Goal: Information Seeking & Learning: Check status

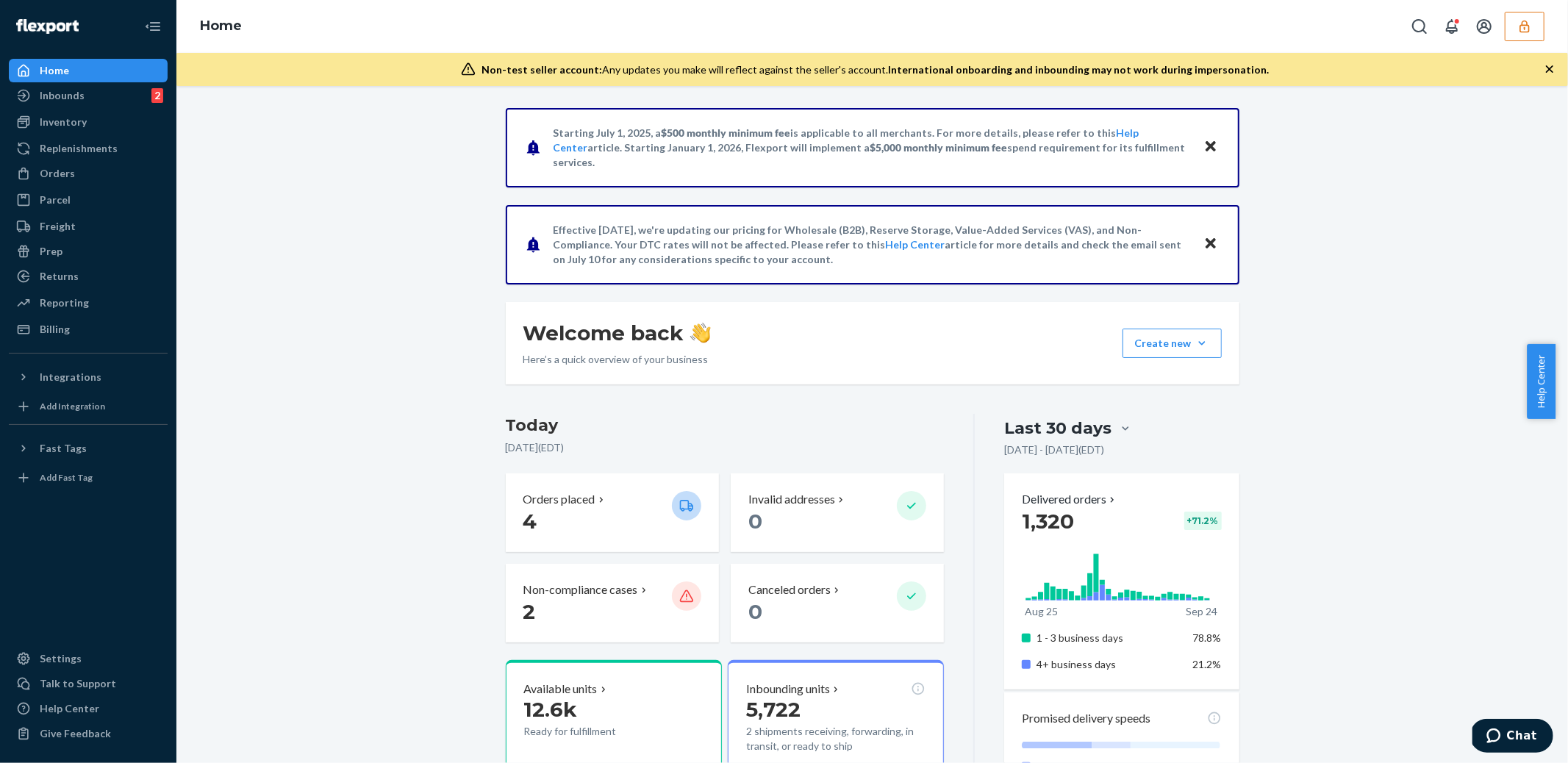
click at [323, 186] on div "Starting [DATE], a $500 monthly minimum fee is applicable to all merchants. For…" at bounding box center [872, 711] width 1370 height 1205
drag, startPoint x: 1284, startPoint y: 410, endPoint x: 1304, endPoint y: 380, distance: 36.1
click at [1289, 403] on div "Starting [DATE], a $500 monthly minimum fee is applicable to all merchants. For…" at bounding box center [872, 711] width 1370 height 1205
click at [1539, 18] on button "button" at bounding box center [1525, 27] width 39 height 29
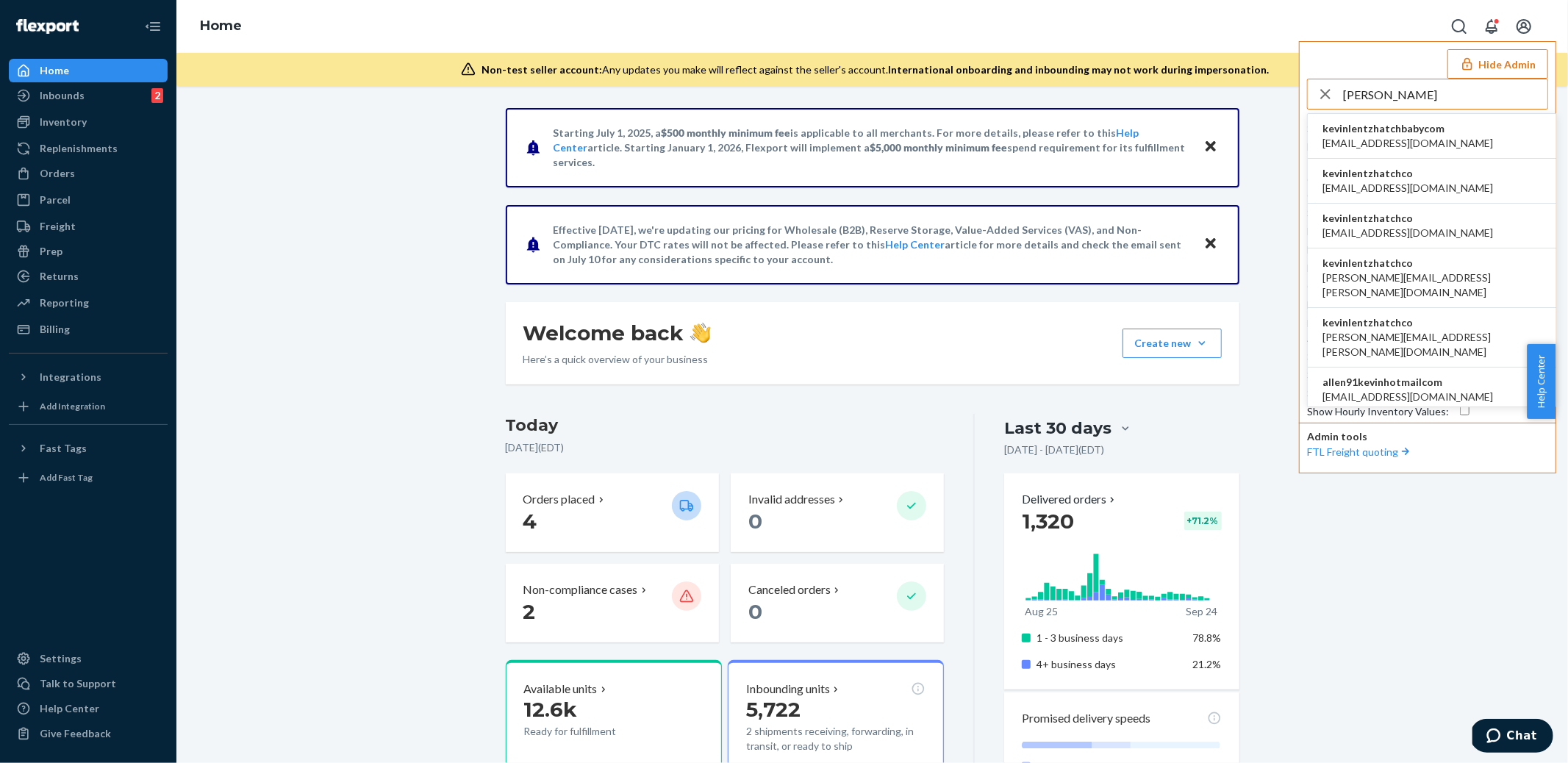
type input "[PERSON_NAME]"
click at [1396, 183] on span "[EMAIL_ADDRESS][DOMAIN_NAME]" at bounding box center [1408, 188] width 171 height 15
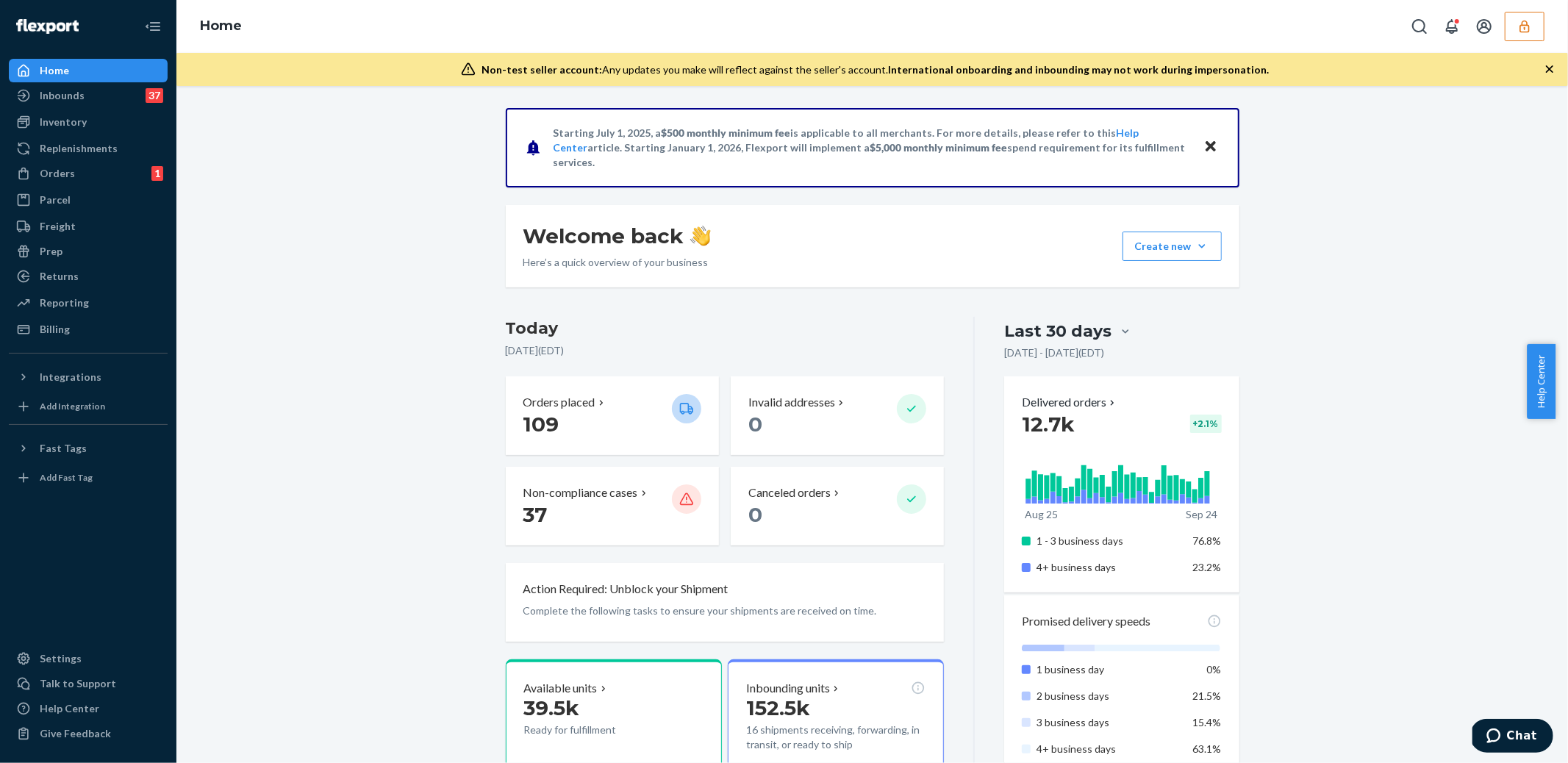
click at [86, 176] on div "Orders 1" at bounding box center [88, 174] width 156 height 20
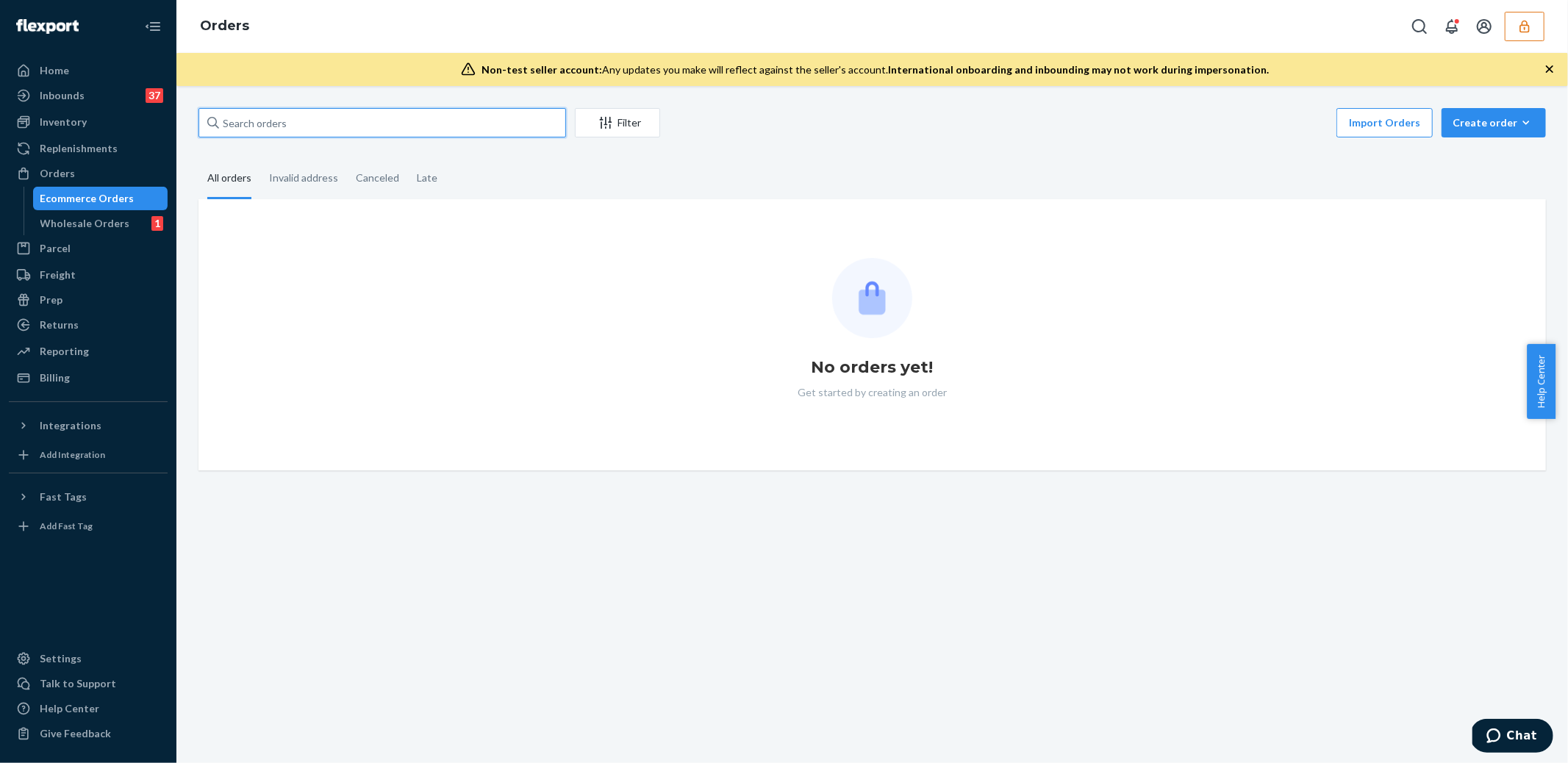
click at [420, 134] on input "text" at bounding box center [382, 123] width 367 height 29
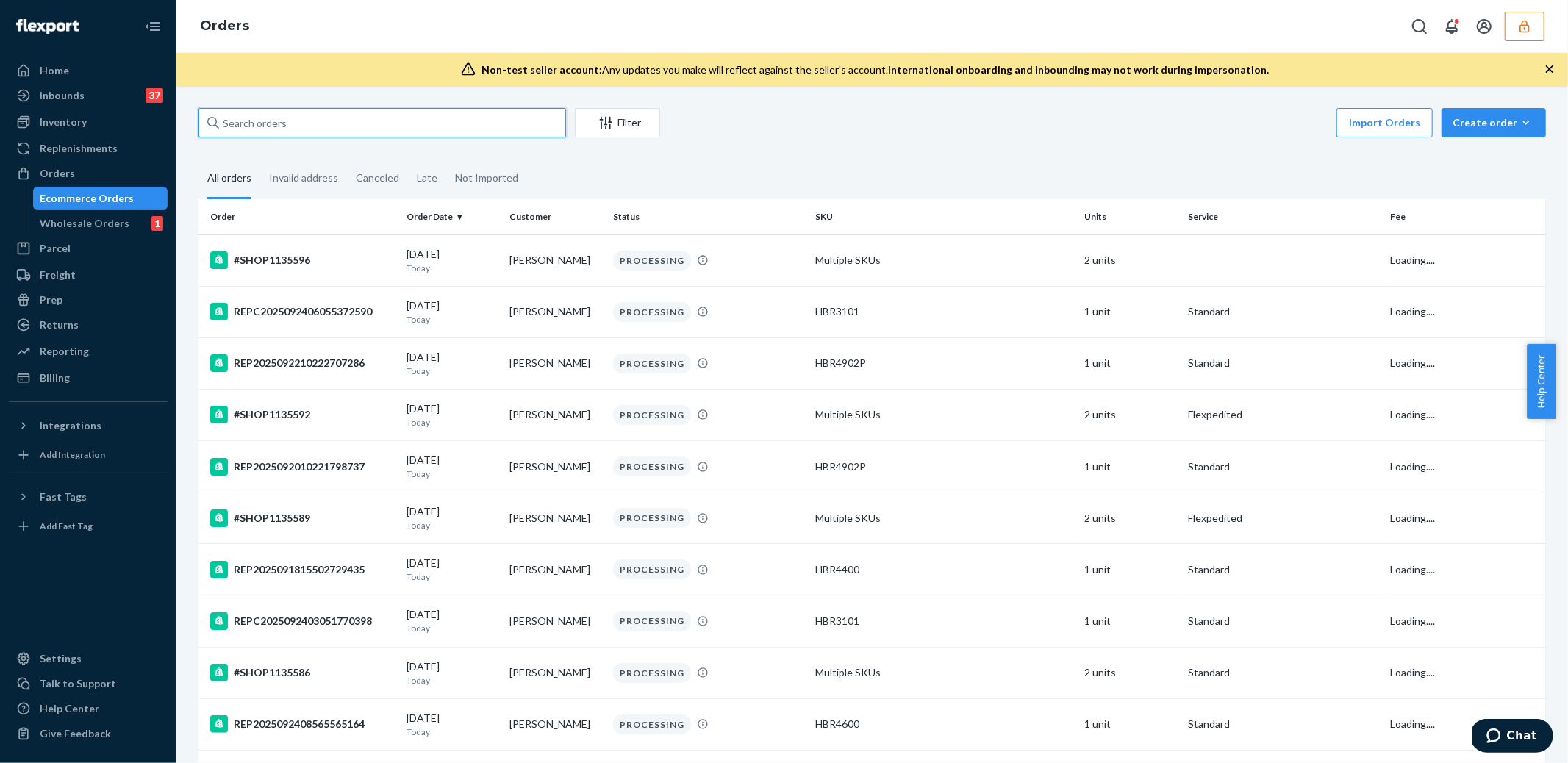
paste input "SHOP1126719"
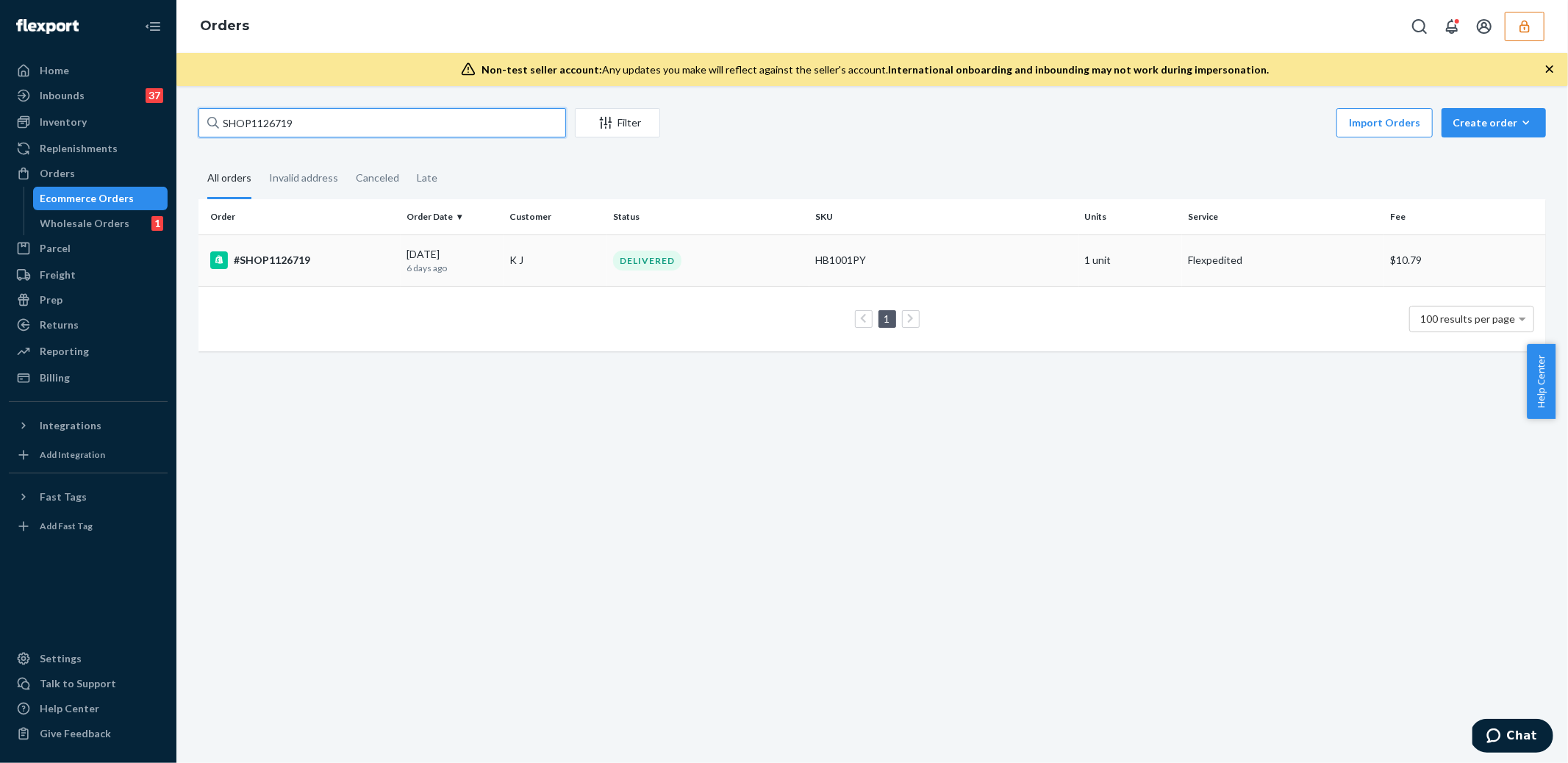
type input "SHOP1126719"
click at [546, 261] on td "K J" at bounding box center [555, 260] width 104 height 51
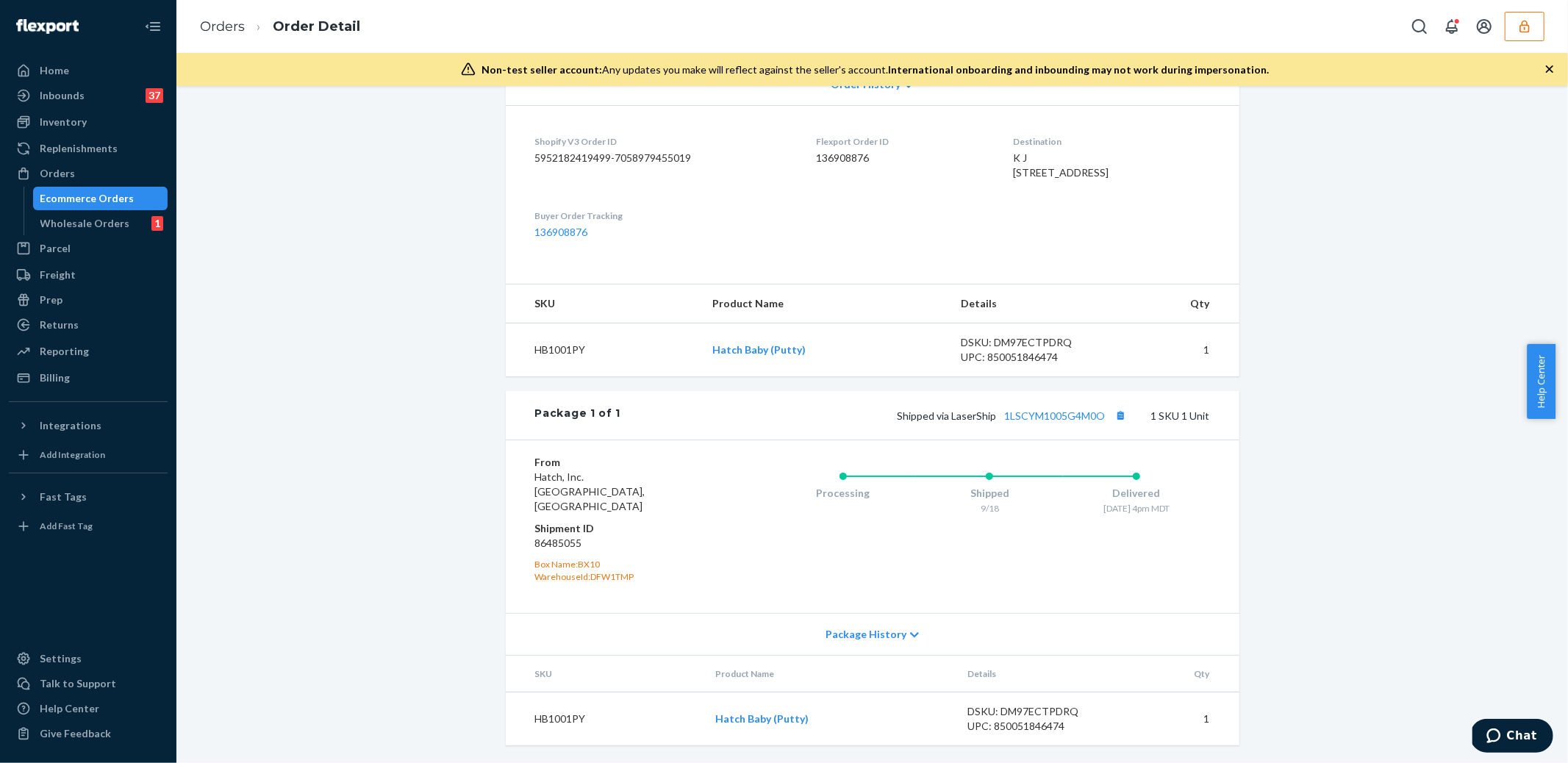
scroll to position [349, 0]
click at [559, 545] on dd "86485055" at bounding box center [623, 544] width 175 height 15
click at [586, 546] on dd "86485055" at bounding box center [623, 544] width 175 height 15
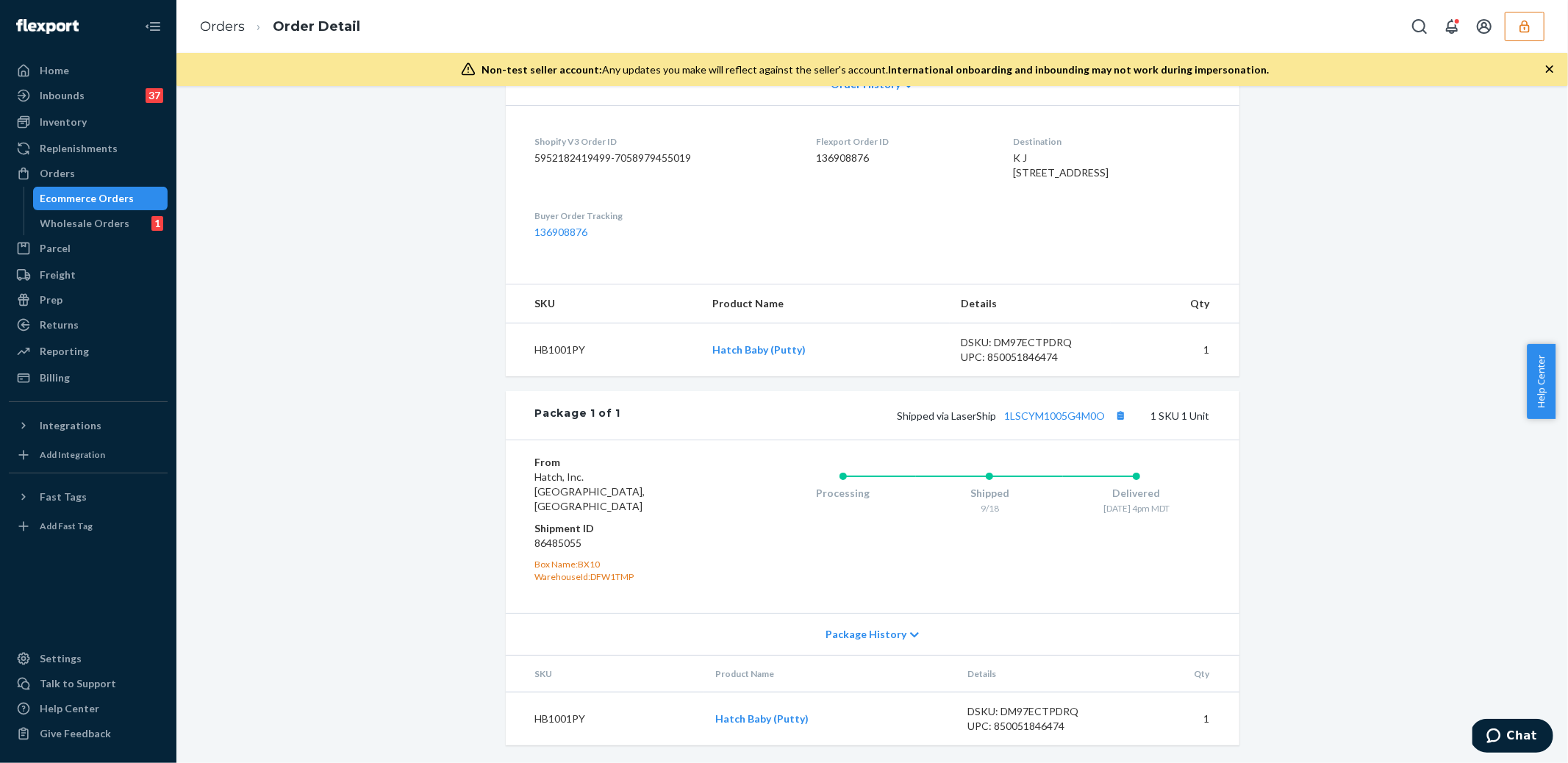
click at [563, 543] on dd "86485055" at bounding box center [623, 544] width 175 height 15
copy dd "86485055"
click at [746, 716] on link "Hatch Baby (Putty)" at bounding box center [762, 719] width 94 height 13
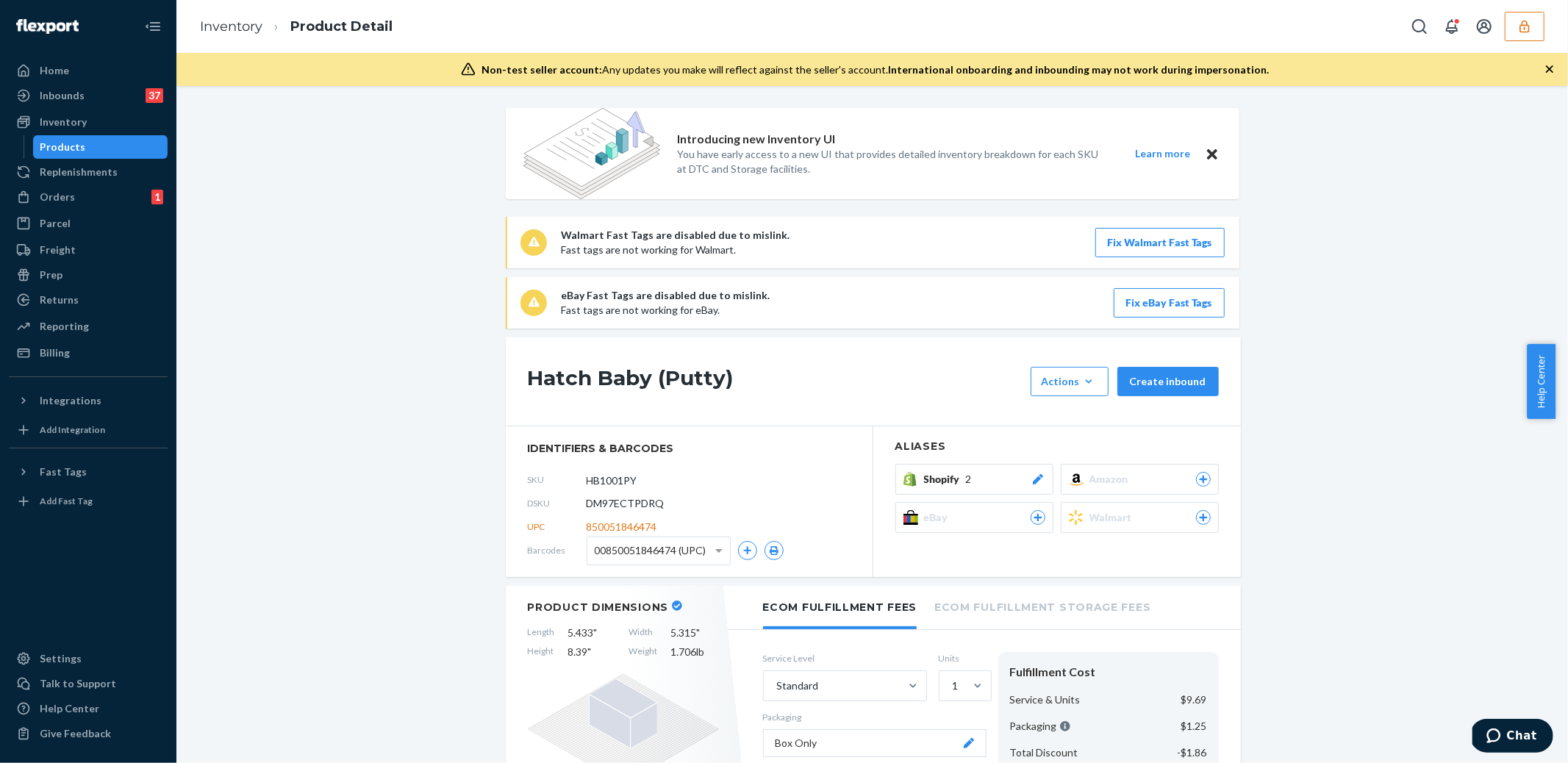
click at [626, 503] on span "DM97ECTPDRQ" at bounding box center [626, 503] width 78 height 15
copy span "DM97ECTPDRQ"
click at [75, 150] on div "Products" at bounding box center [63, 147] width 46 height 15
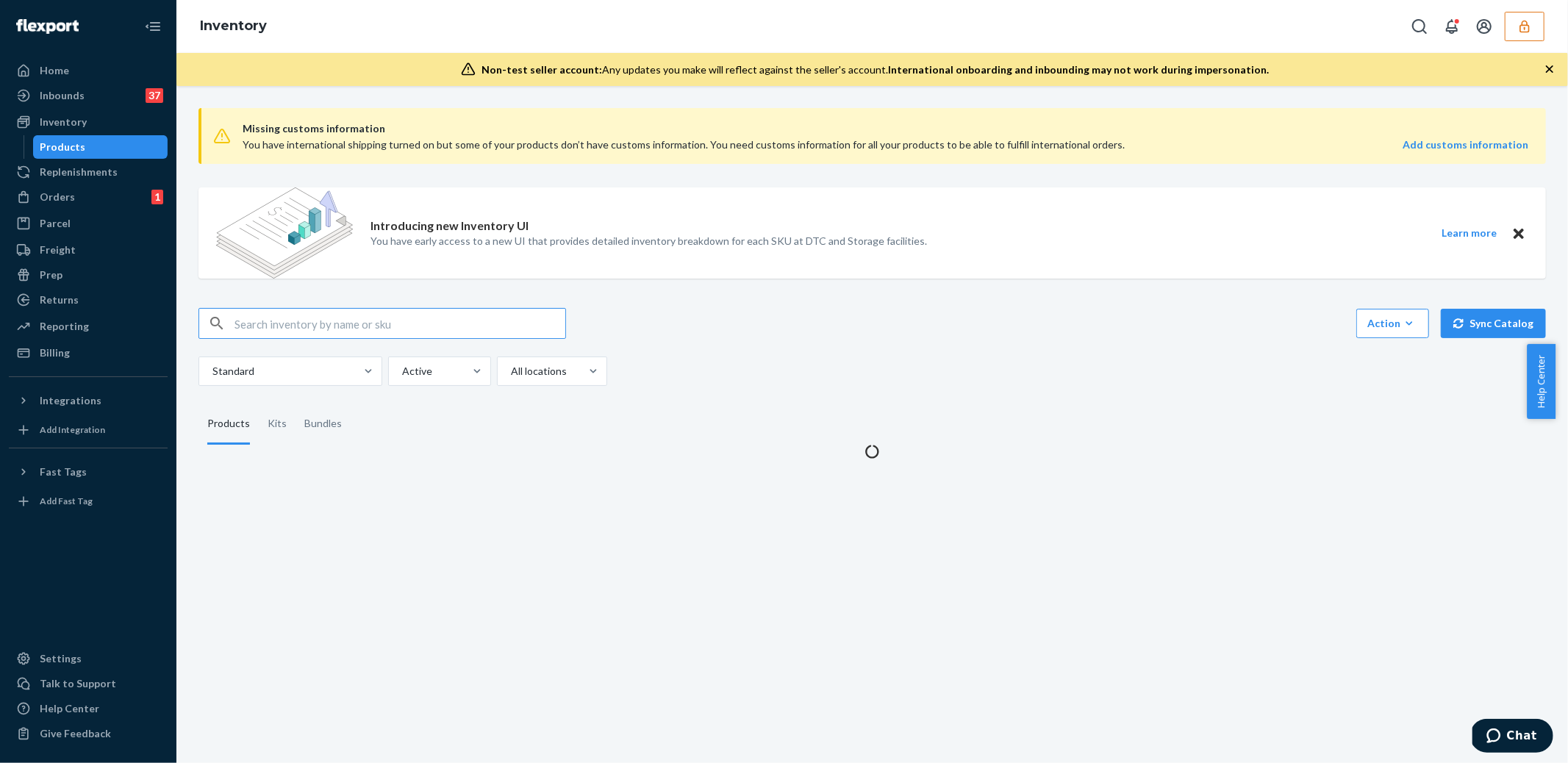
click at [305, 322] on input "text" at bounding box center [400, 323] width 331 height 29
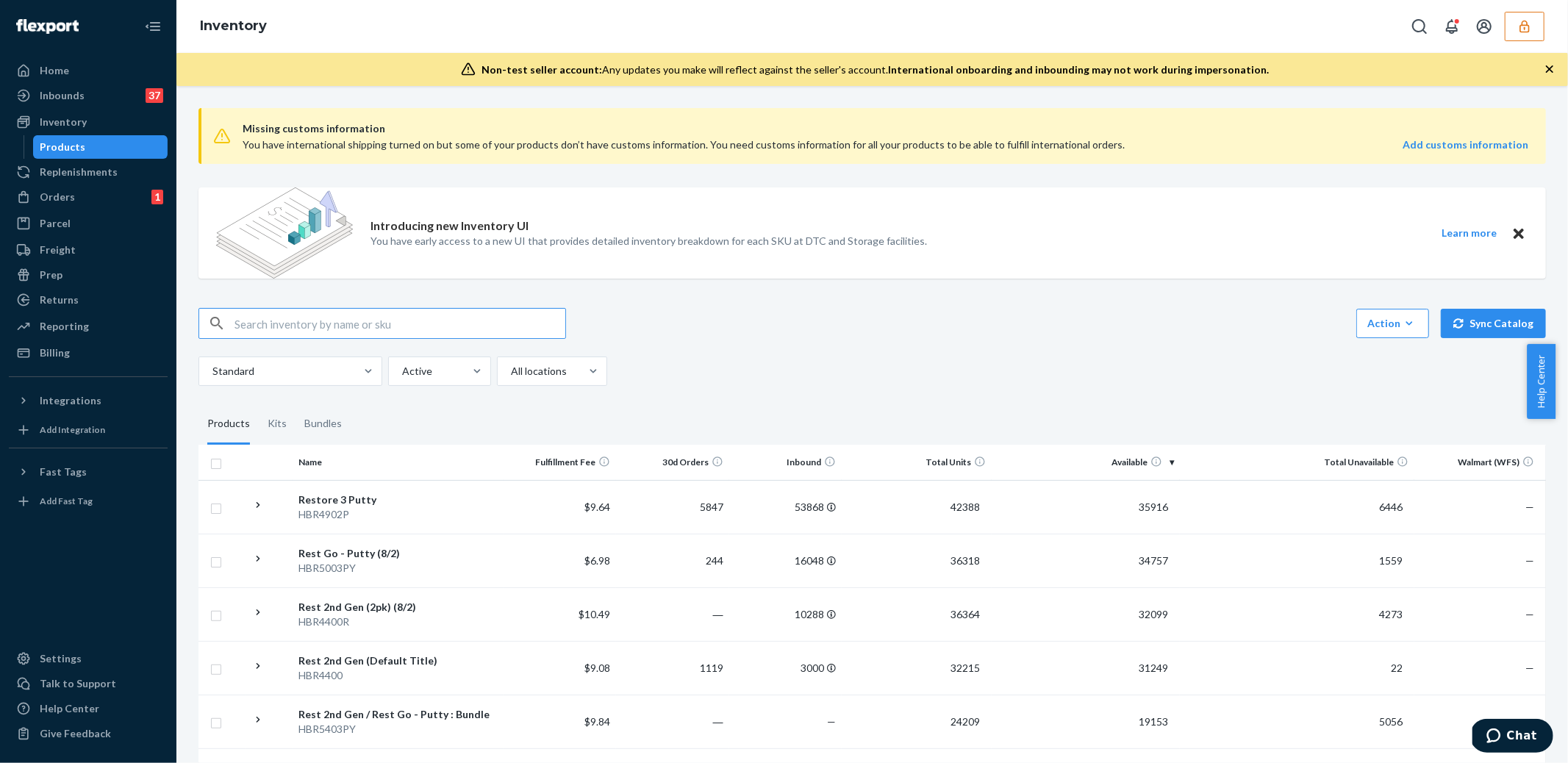
click at [289, 330] on input "text" at bounding box center [400, 323] width 331 height 29
paste input "HB1001PY"
type input "HB1001PY"
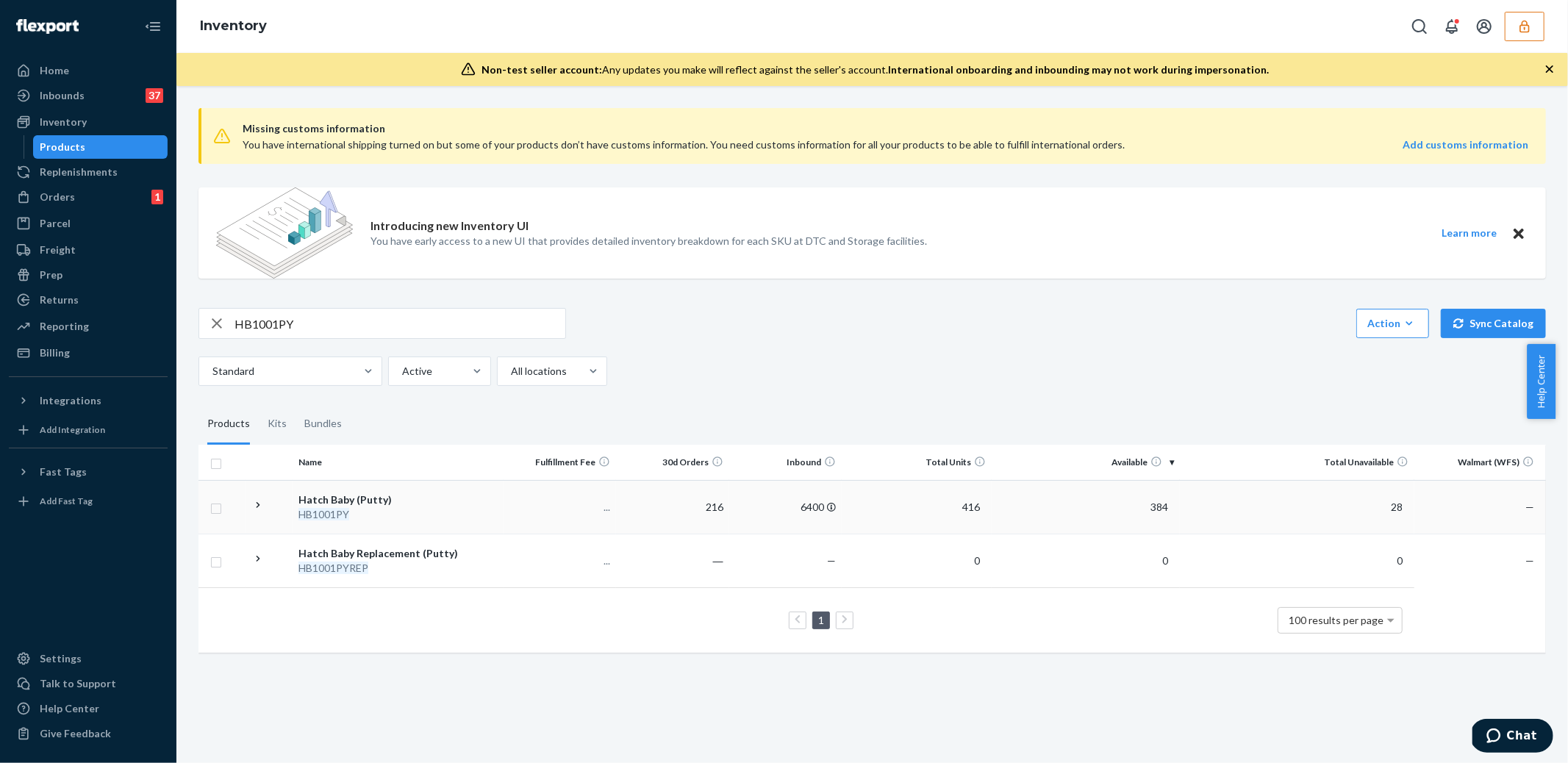
click at [429, 501] on div "Hatch Baby (Putty)" at bounding box center [398, 499] width 199 height 15
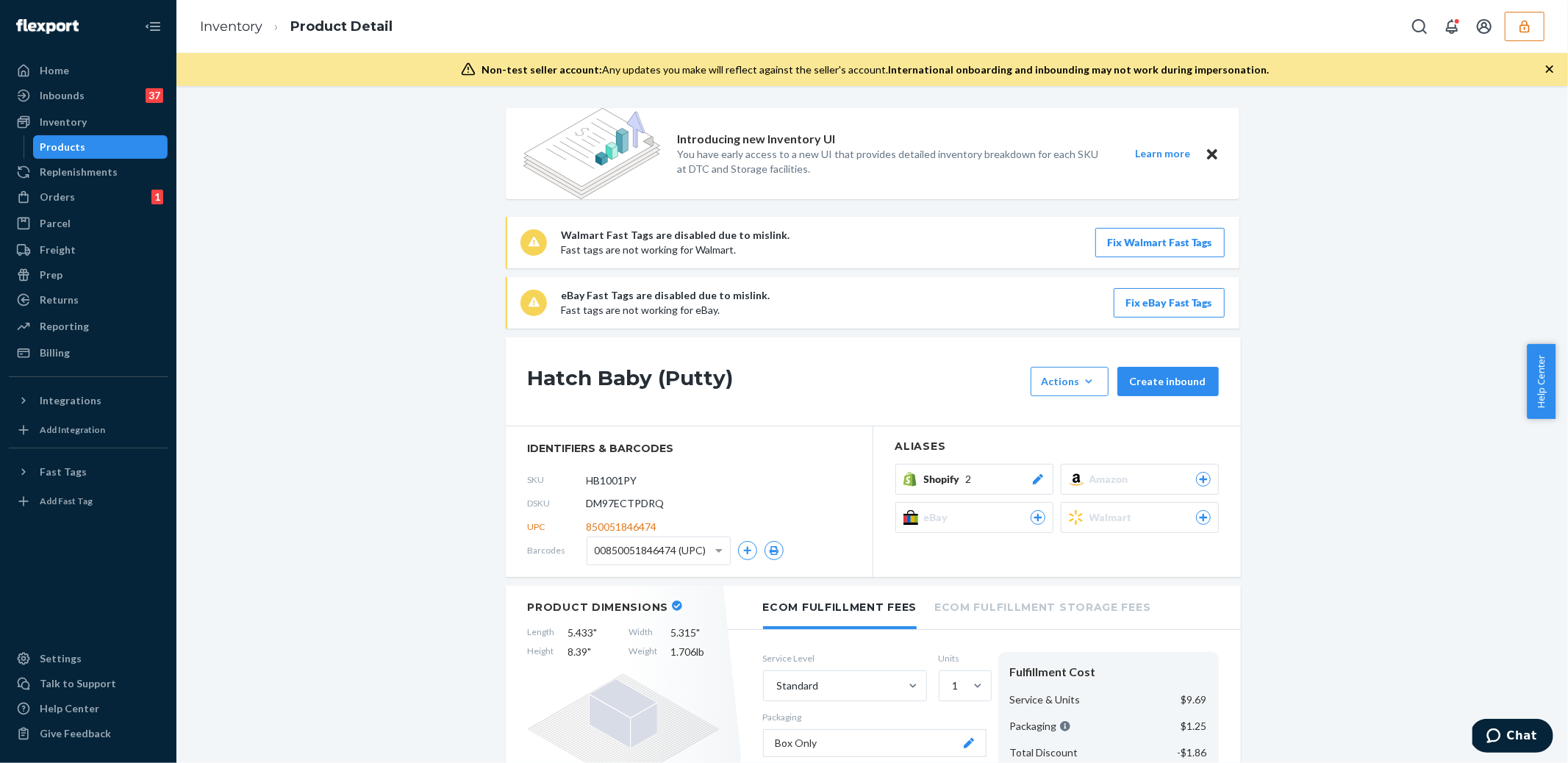
click at [630, 504] on span "DM97ECTPDRQ" at bounding box center [626, 503] width 78 height 15
copy span "DM97ECTPDRQ"
